Goal: Task Accomplishment & Management: Manage account settings

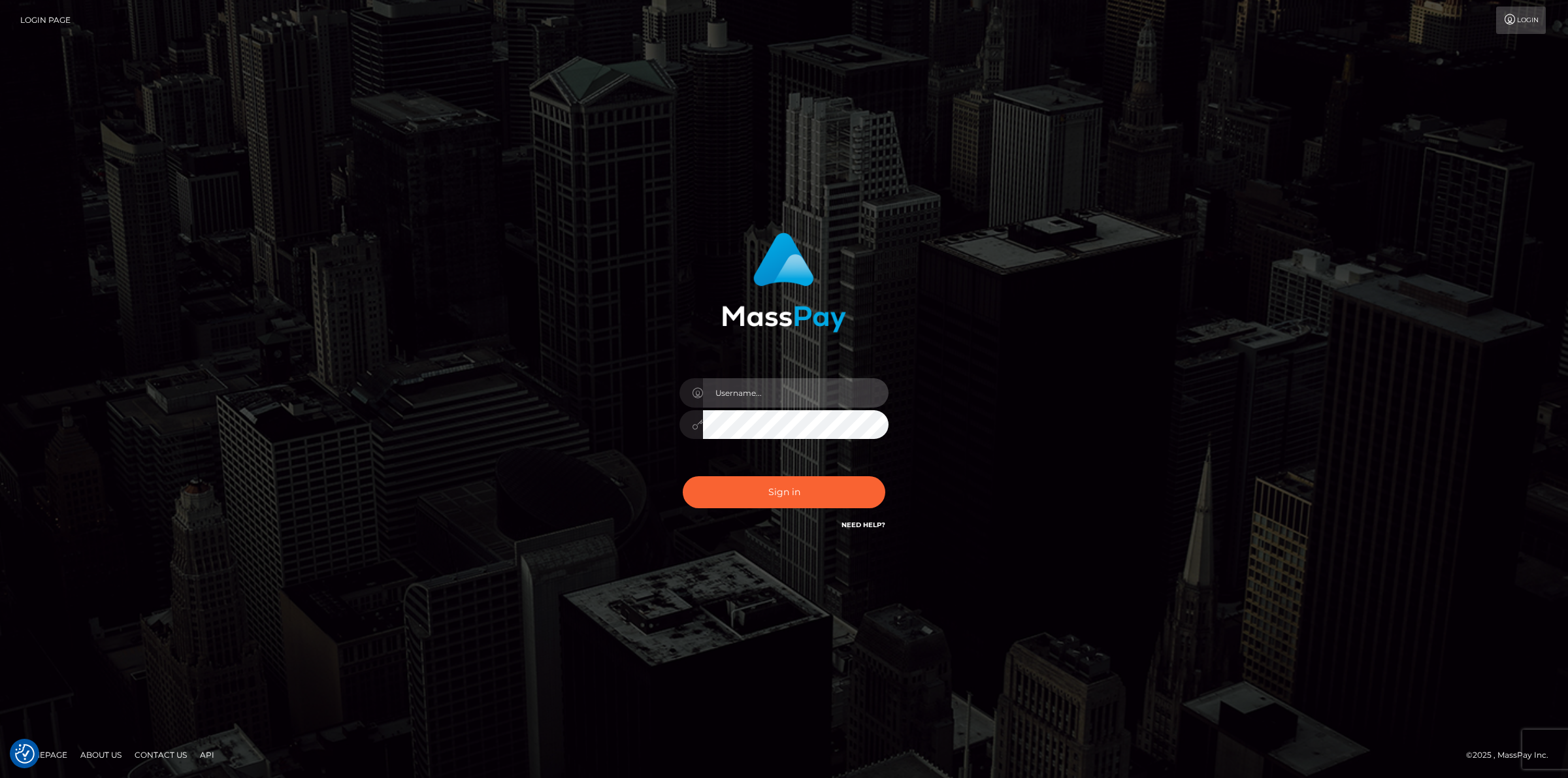
click at [782, 389] on input "text" at bounding box center [796, 393] width 185 height 30
type input "jsmith"
click at [730, 493] on button "Sign in" at bounding box center [784, 492] width 202 height 32
click at [756, 405] on input "text" at bounding box center [796, 393] width 185 height 30
type input "jsmith"
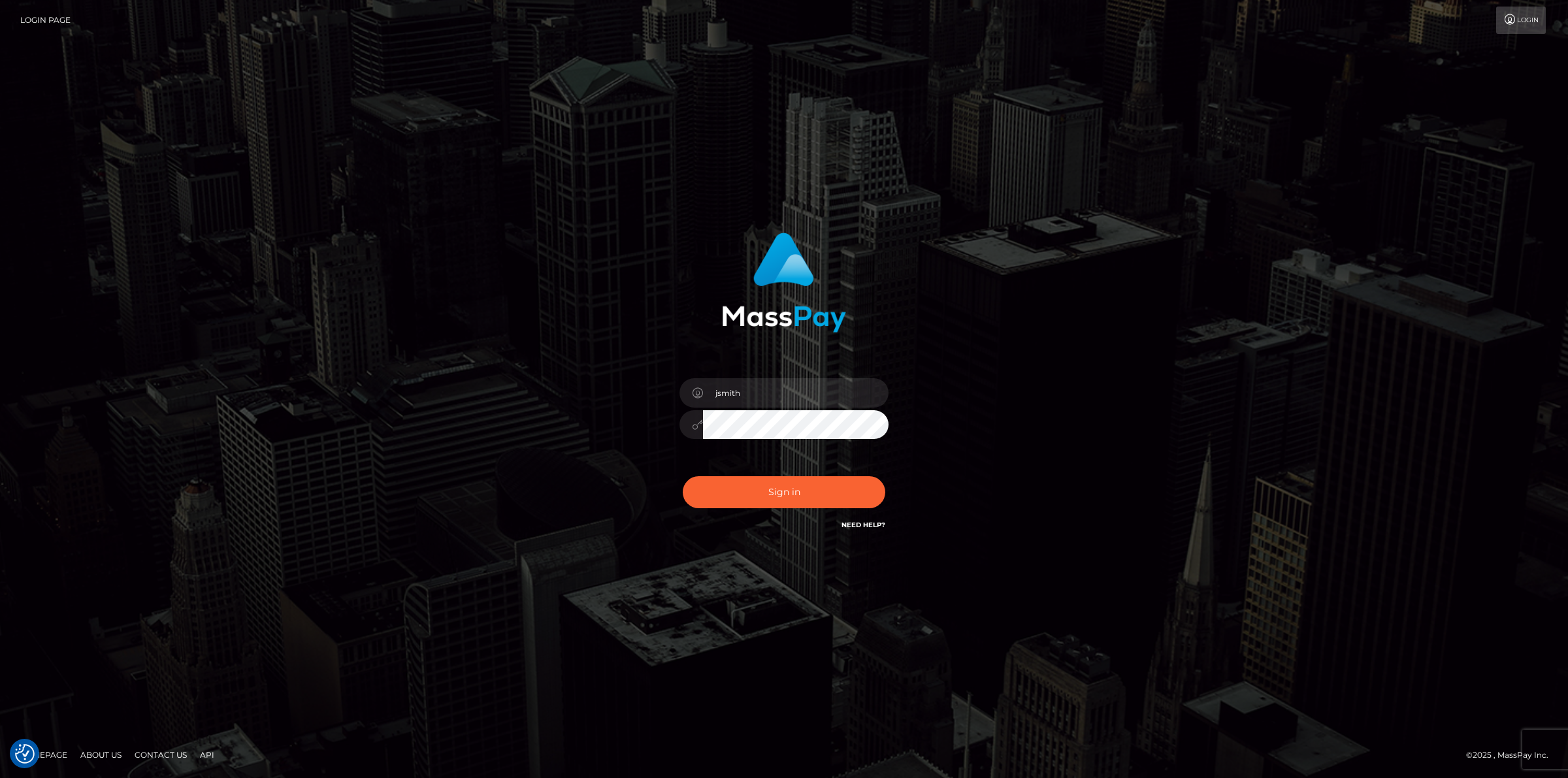
click at [683, 476] on button "Sign in" at bounding box center [784, 492] width 202 height 32
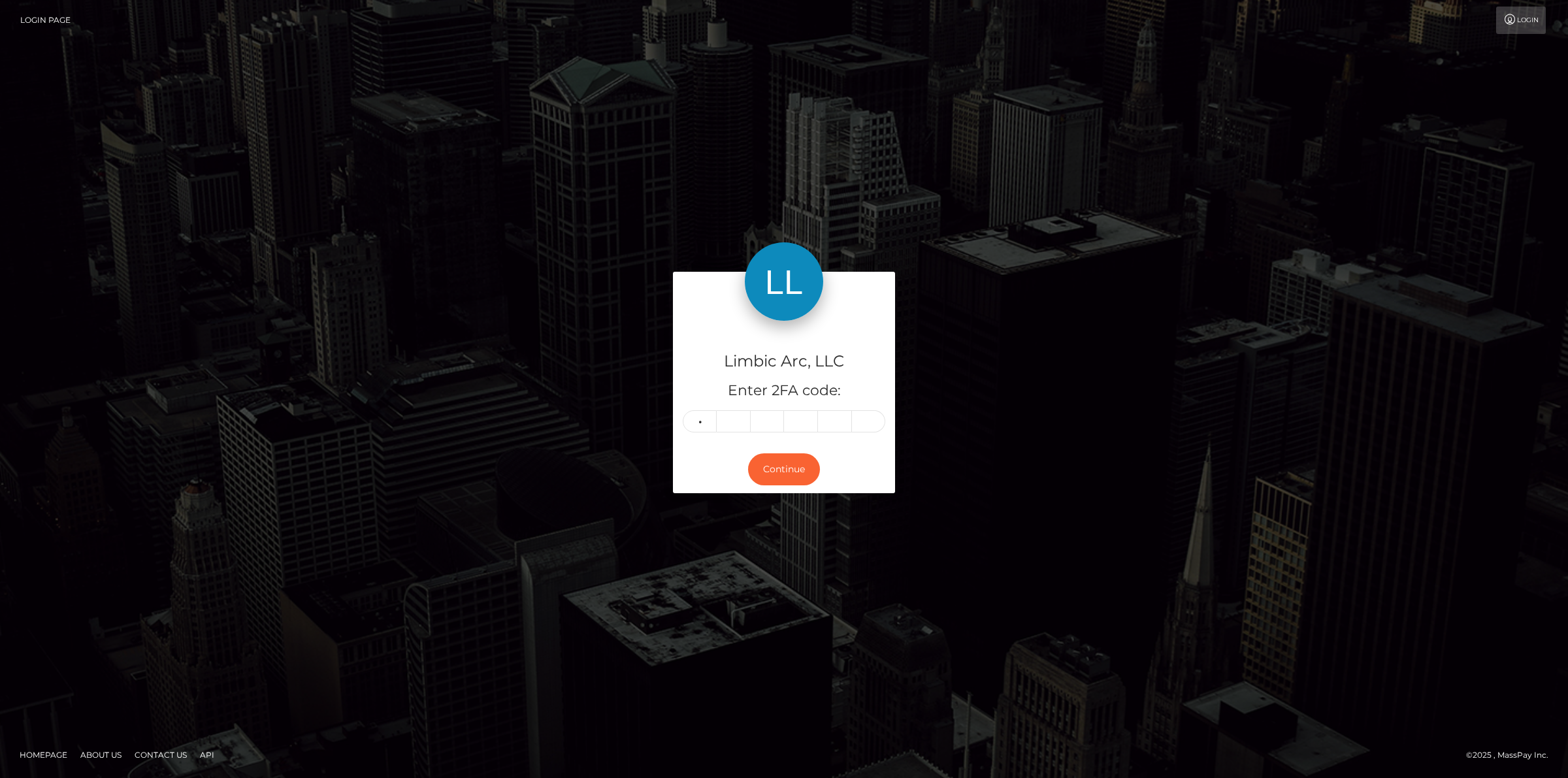
type input "8"
type input "4"
type input "2"
type input "4"
type input "6"
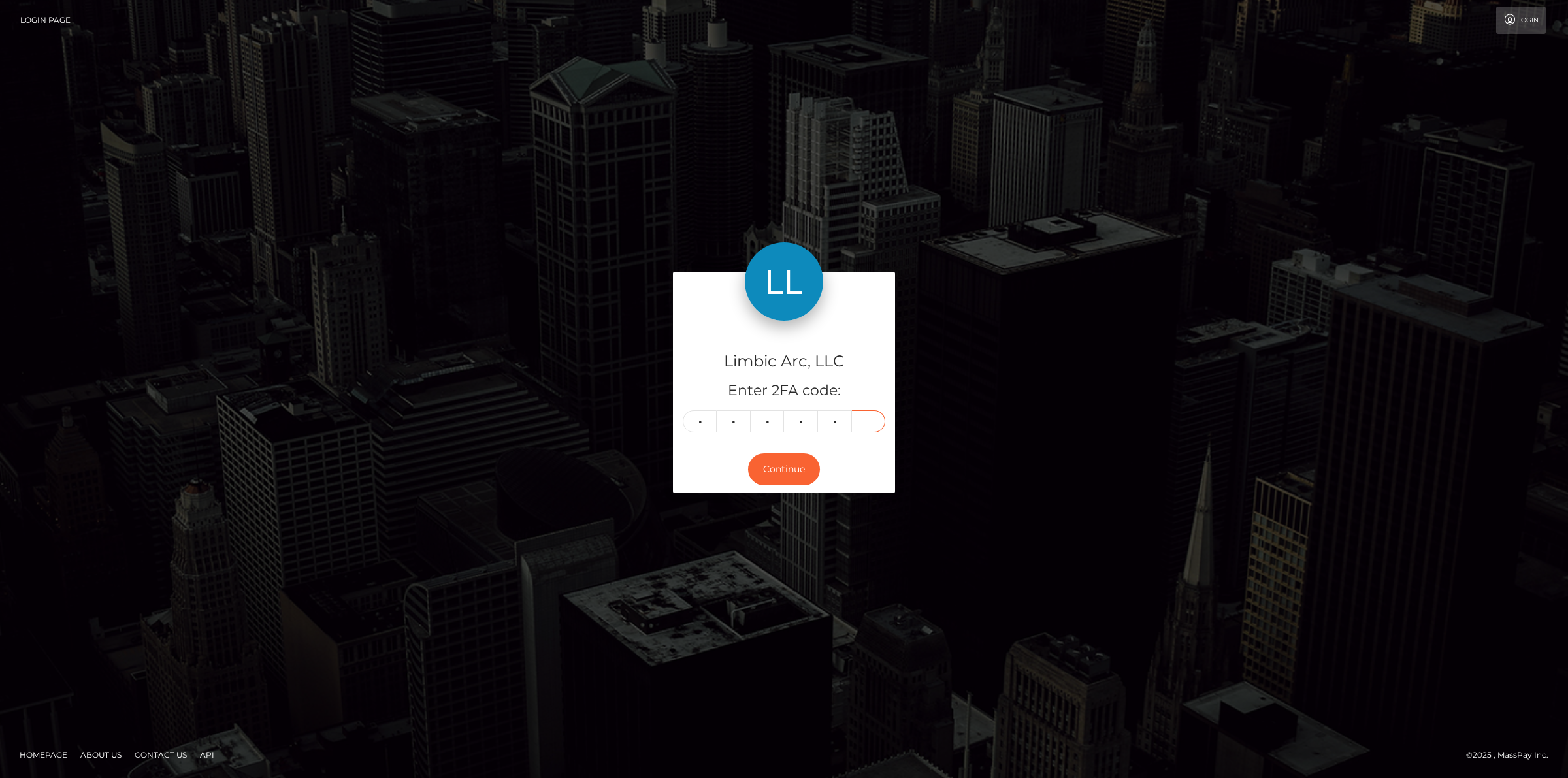
type input "2"
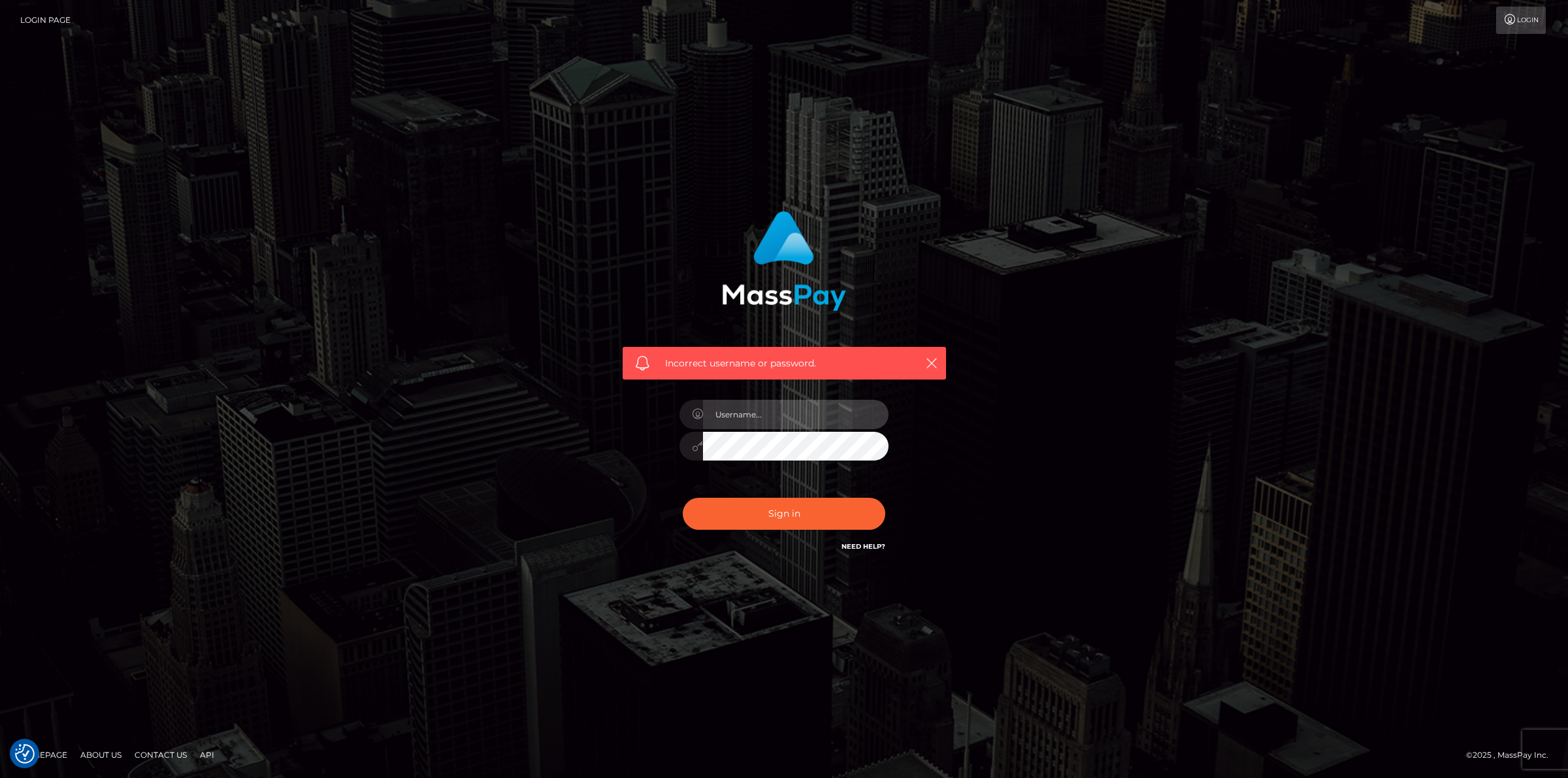
click at [755, 417] on input "text" at bounding box center [796, 414] width 185 height 30
type input "jsmith"
click at [683, 498] on button "Sign in" at bounding box center [784, 514] width 202 height 32
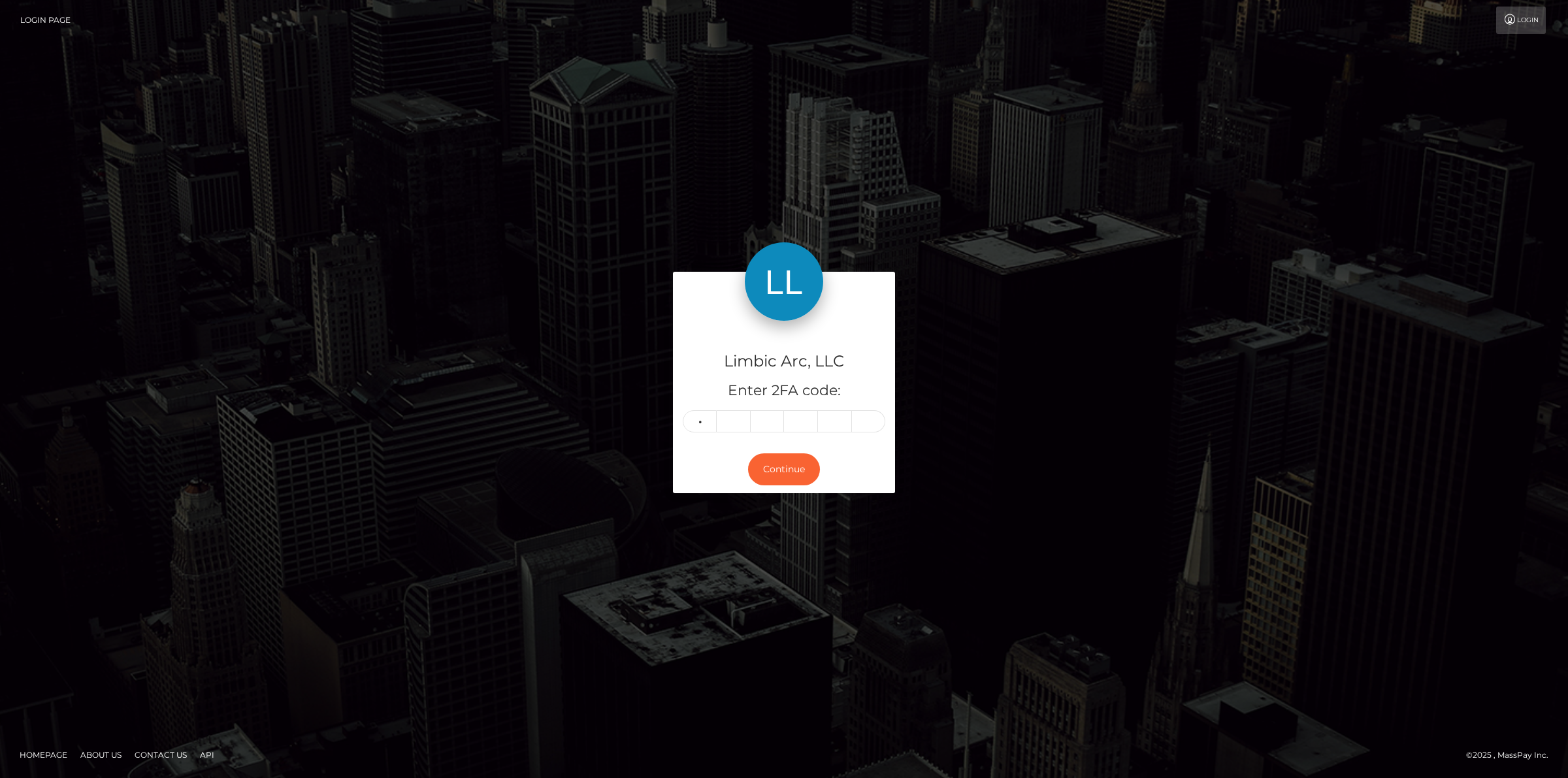
type input "2"
type input "5"
type input "6"
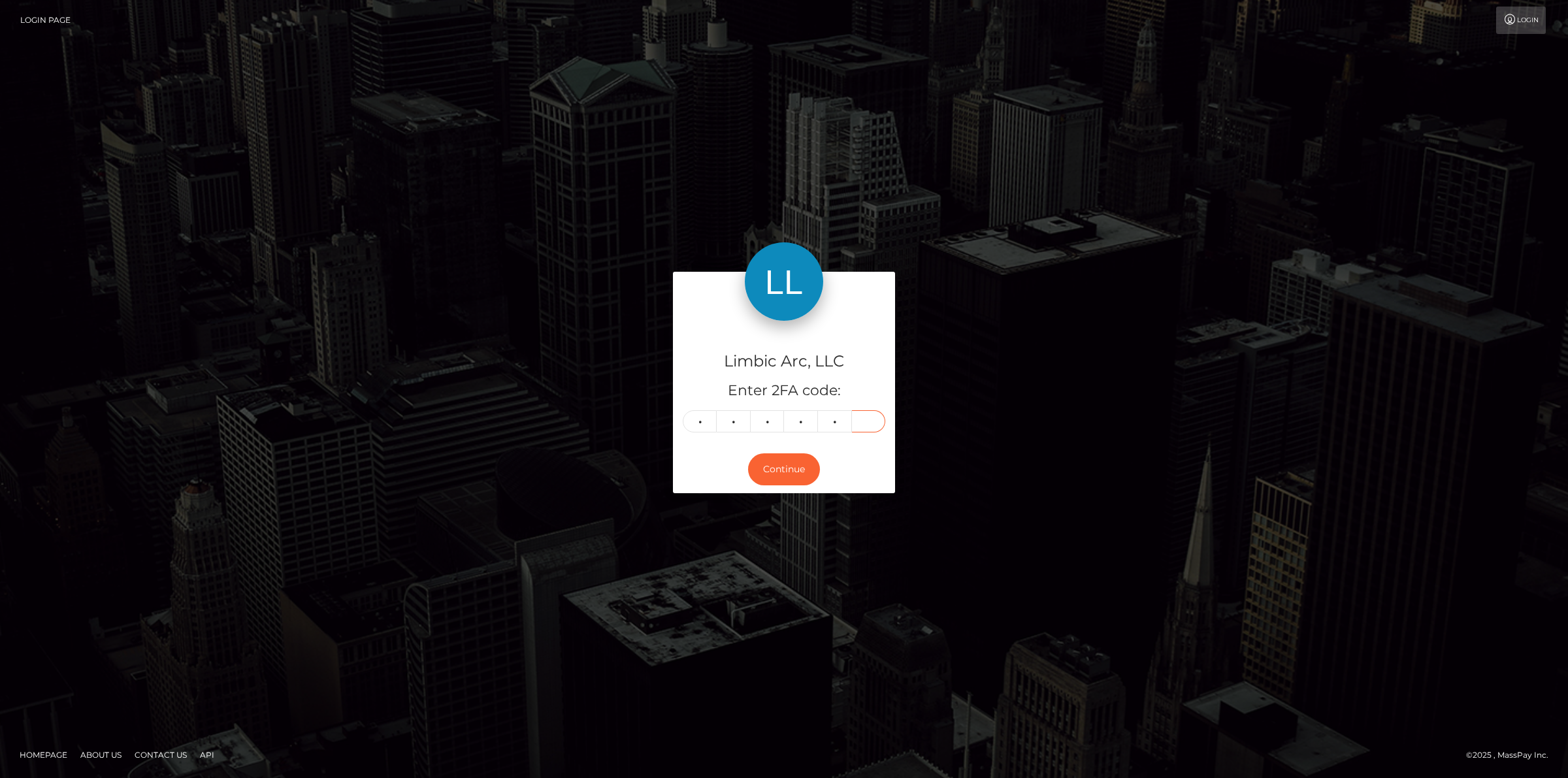
type input "0"
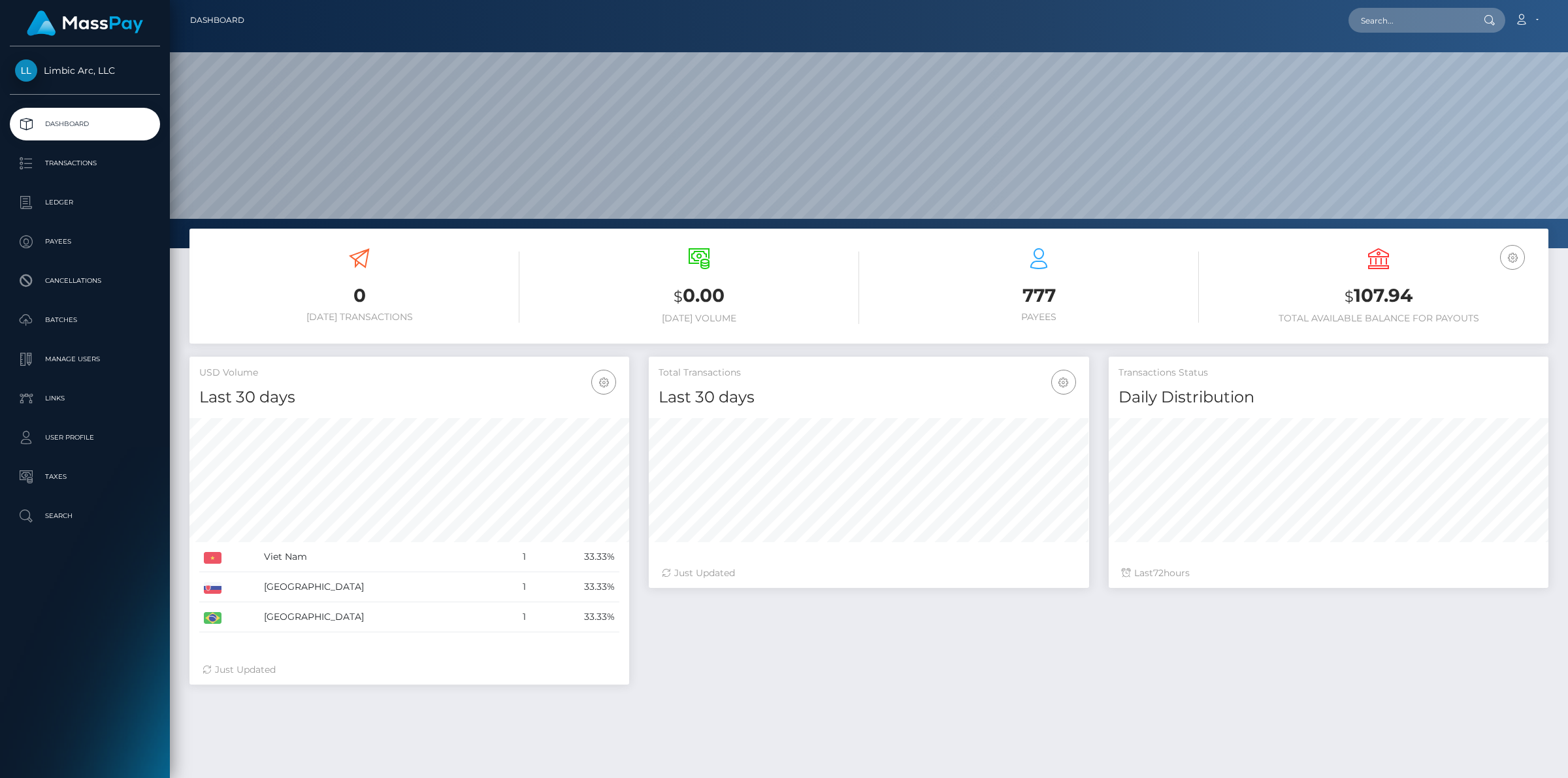
scroll to position [231, 439]
